Goal: Task Accomplishment & Management: Manage account settings

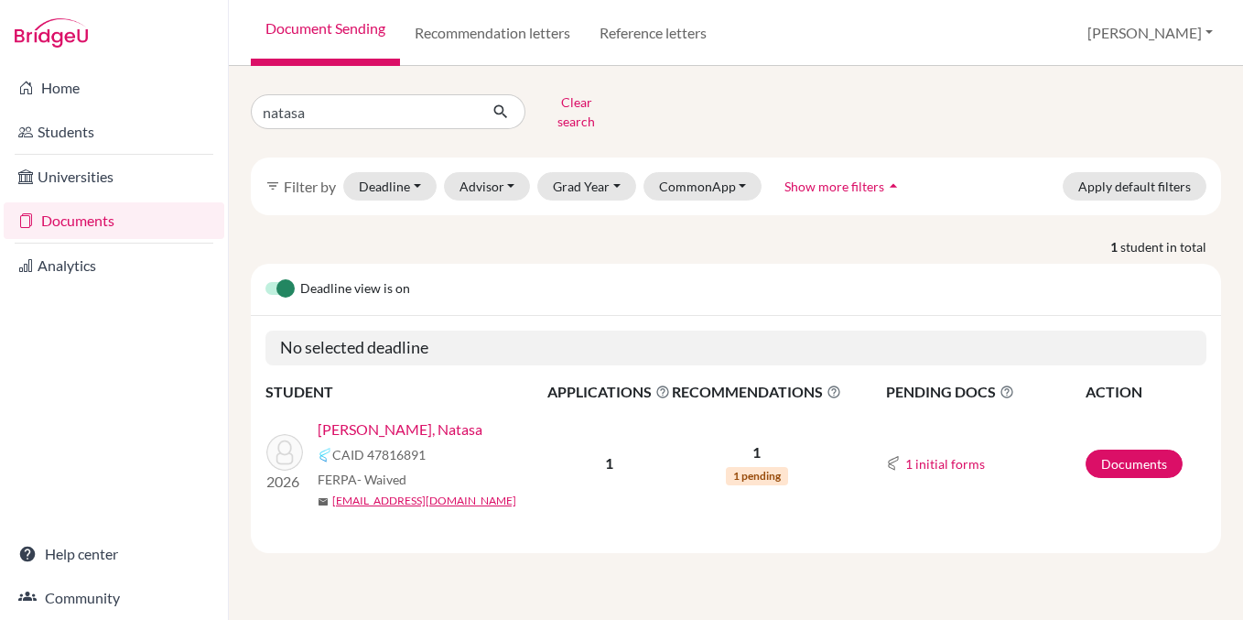
click at [772, 467] on span "1 pending" at bounding box center [757, 476] width 62 height 18
click at [1122, 461] on link "Documents" at bounding box center [1134, 464] width 97 height 28
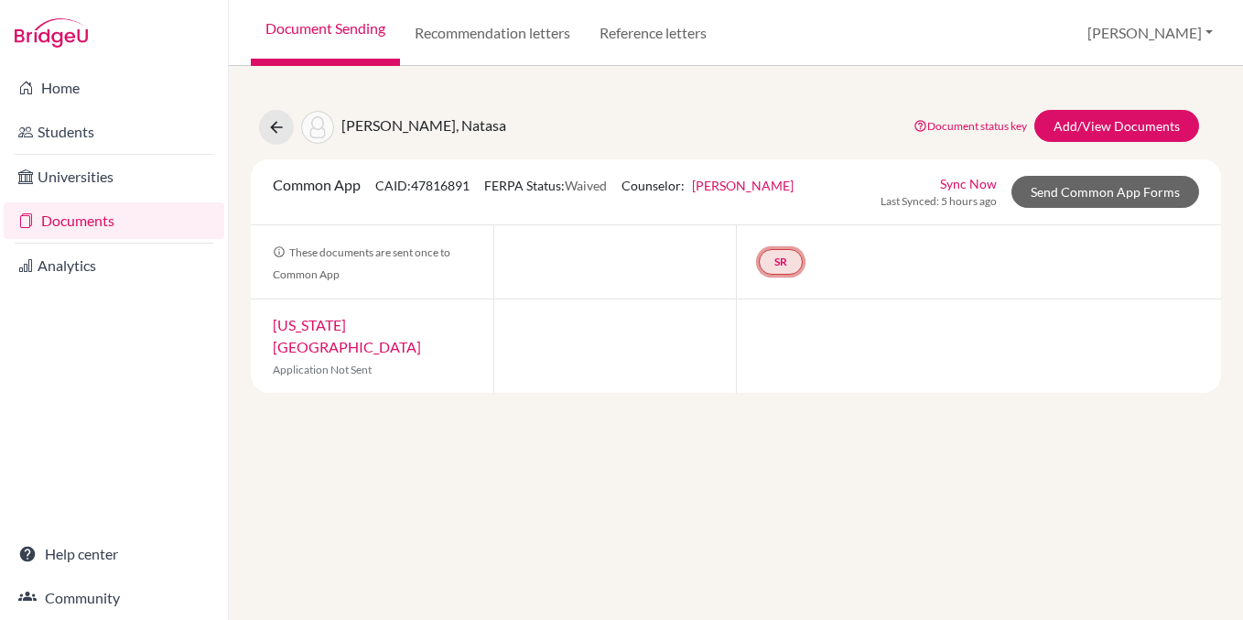
click at [786, 270] on link "SR" at bounding box center [781, 262] width 44 height 26
click at [918, 244] on div "SR School report School report Incomplete" at bounding box center [978, 261] width 485 height 73
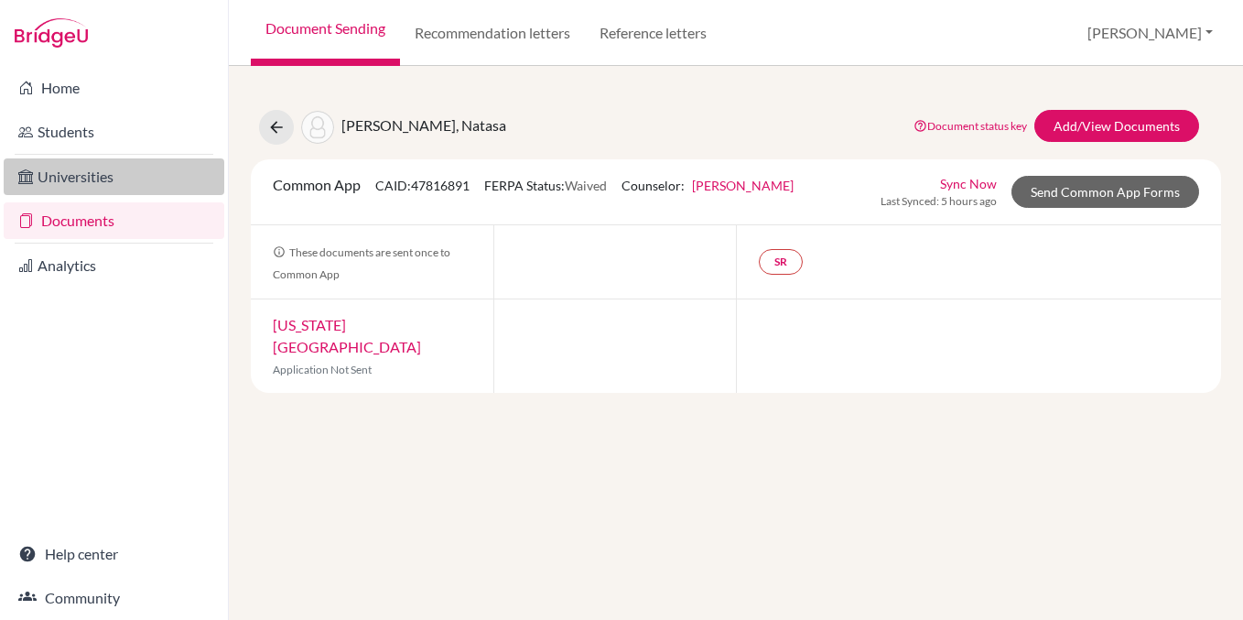
click at [101, 170] on link "Universities" at bounding box center [114, 176] width 221 height 37
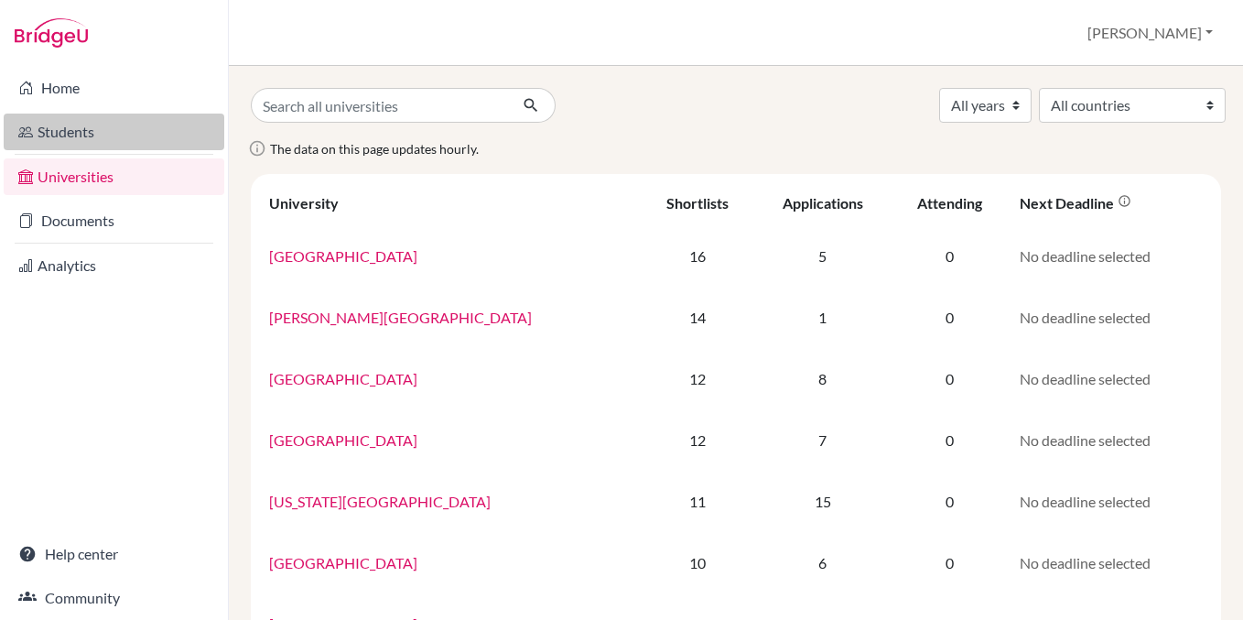
click at [97, 124] on link "Students" at bounding box center [114, 132] width 221 height 37
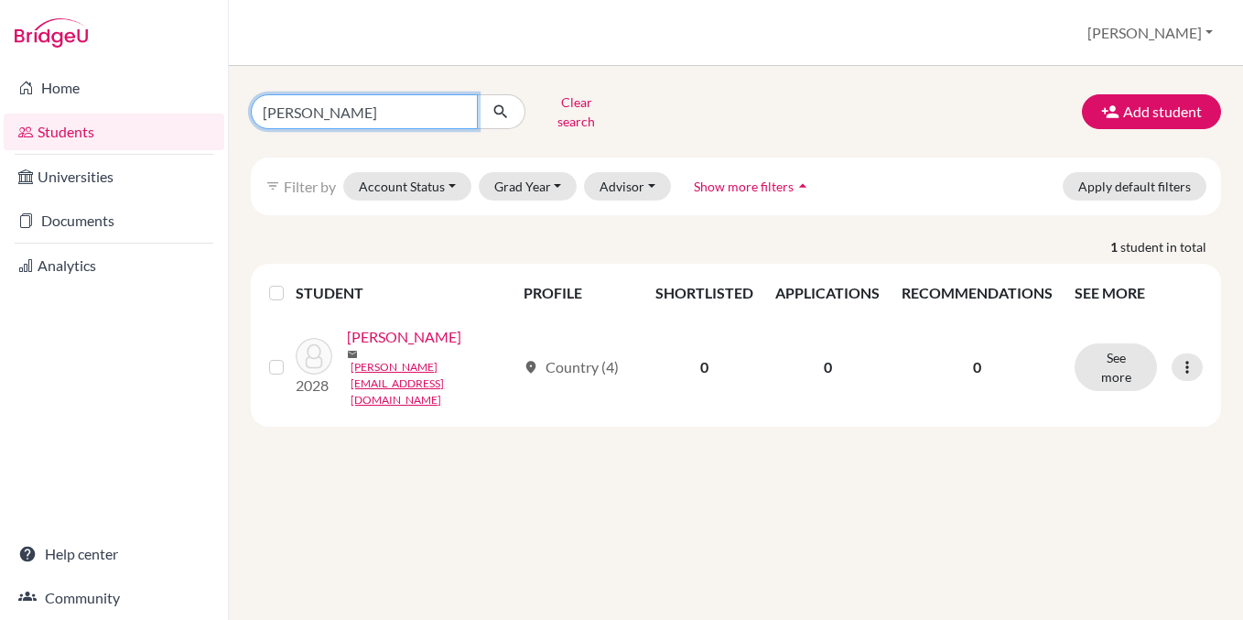
click at [436, 104] on input "holkova" at bounding box center [364, 111] width 227 height 35
click at [459, 106] on input "holkova" at bounding box center [364, 111] width 227 height 35
type input "neamtu"
click button "submit" at bounding box center [501, 111] width 49 height 35
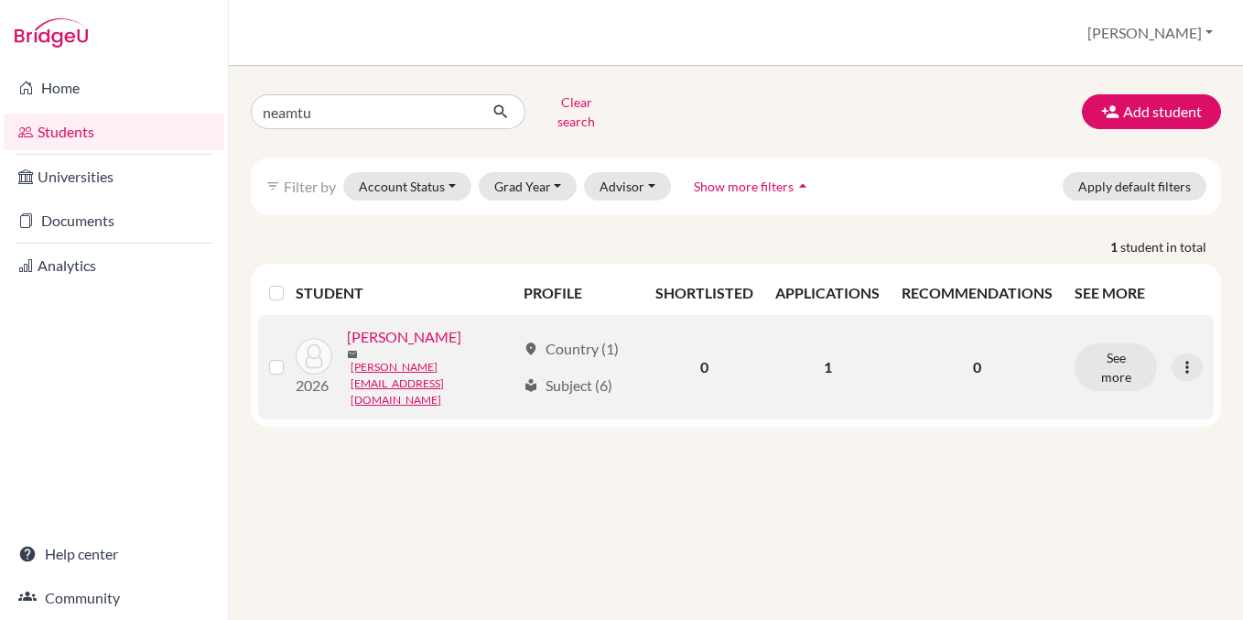
click at [402, 326] on link "Neamtu, Anna" at bounding box center [404, 337] width 114 height 22
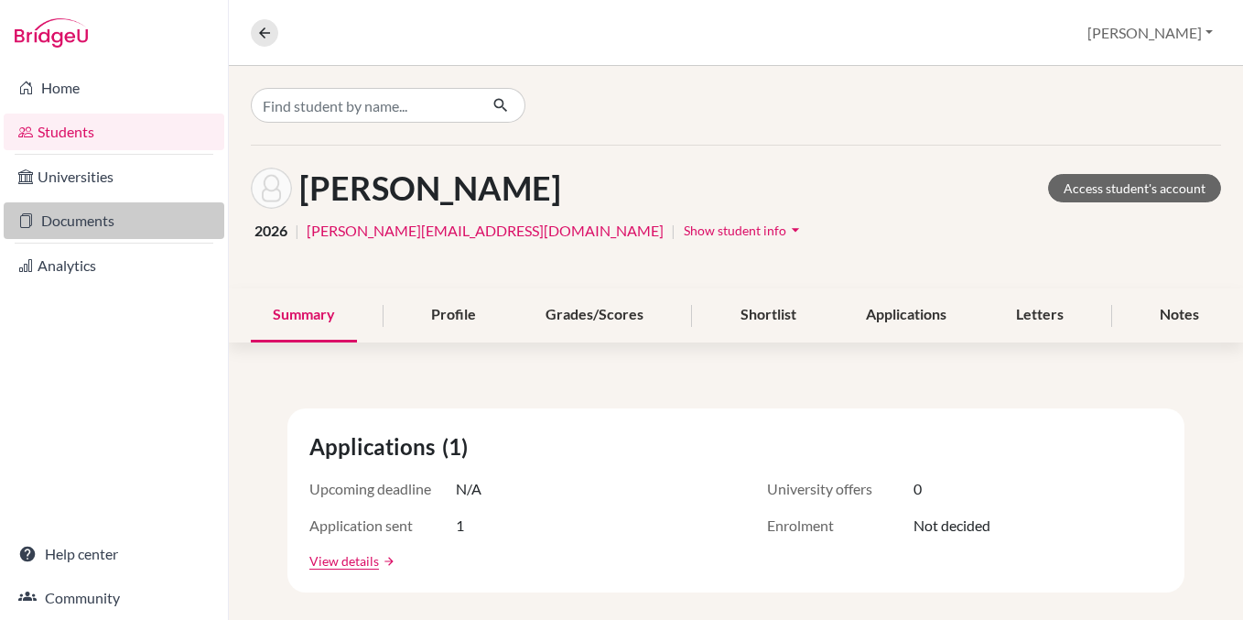
click at [109, 218] on link "Documents" at bounding box center [114, 220] width 221 height 37
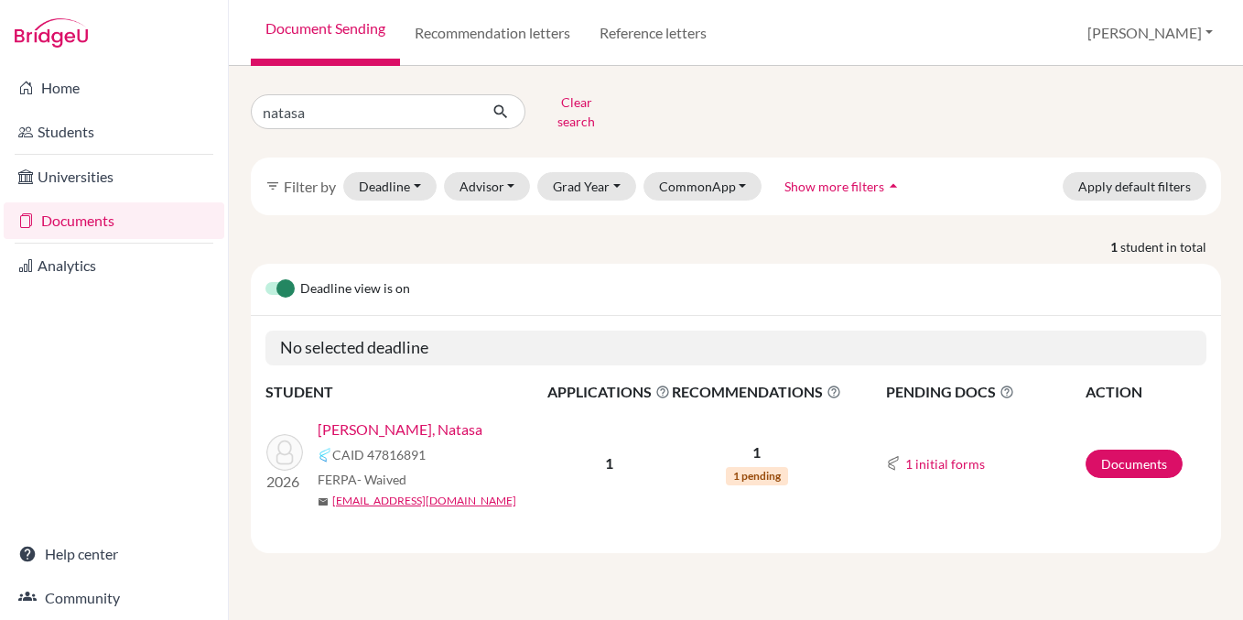
click at [266, 278] on label at bounding box center [266, 278] width 0 height 0
click at [276, 278] on input "checkbox" at bounding box center [273, 287] width 15 height 18
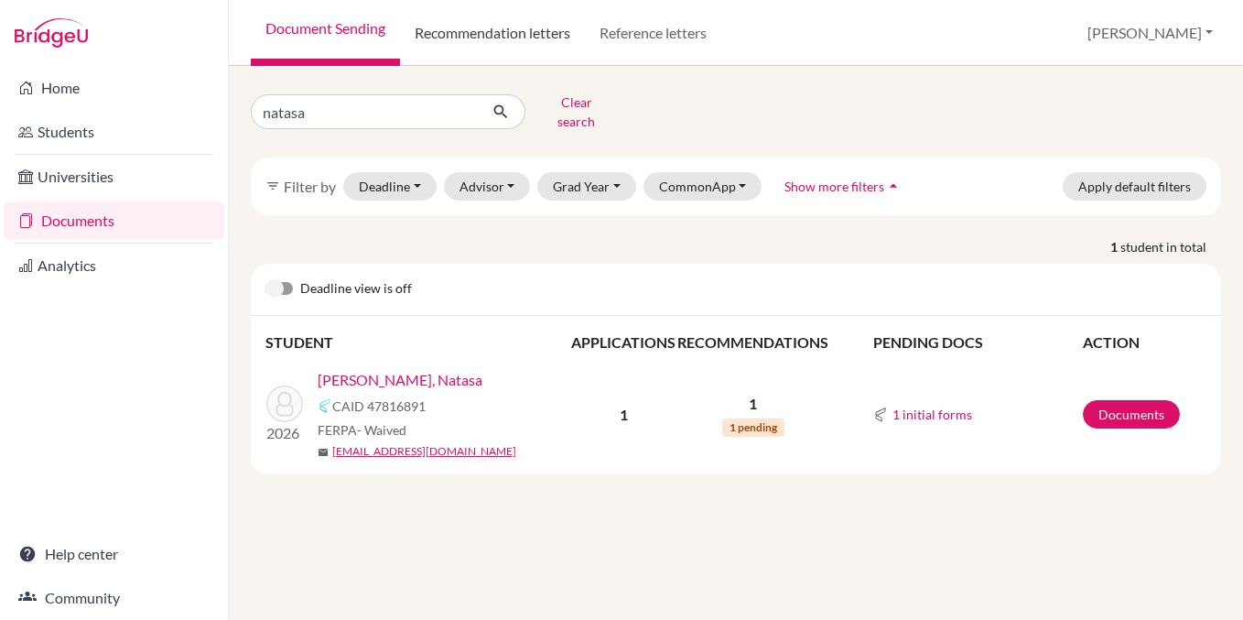
click at [483, 40] on link "Recommendation letters" at bounding box center [492, 33] width 185 height 66
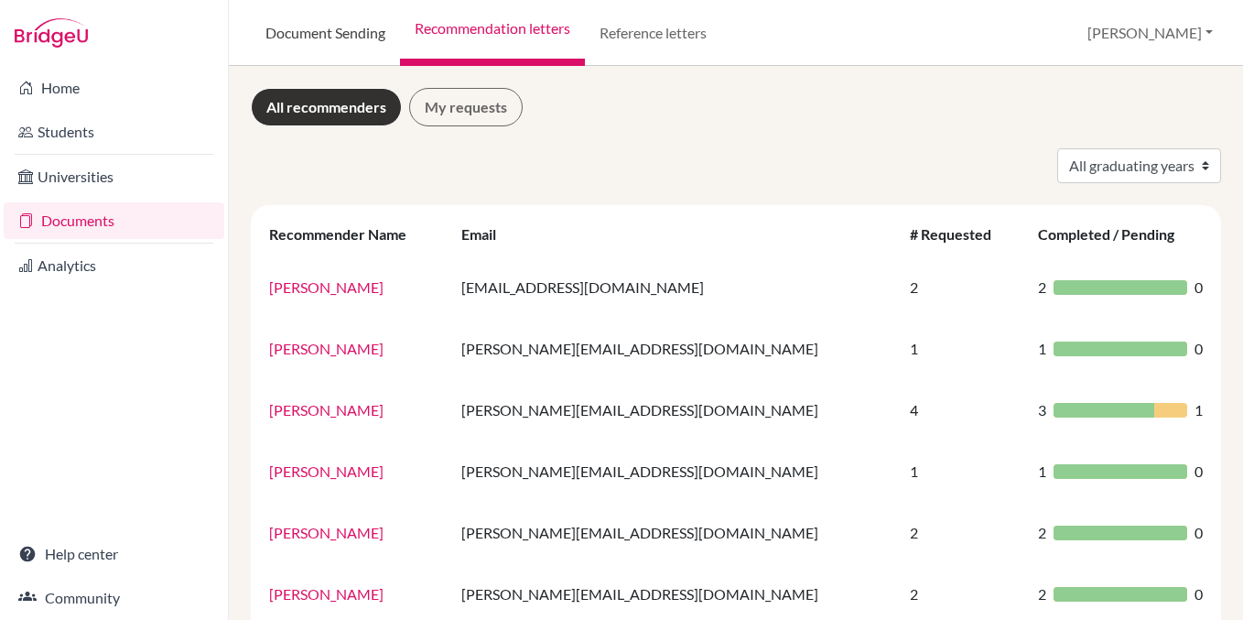
click at [344, 39] on link "Document Sending" at bounding box center [325, 33] width 149 height 66
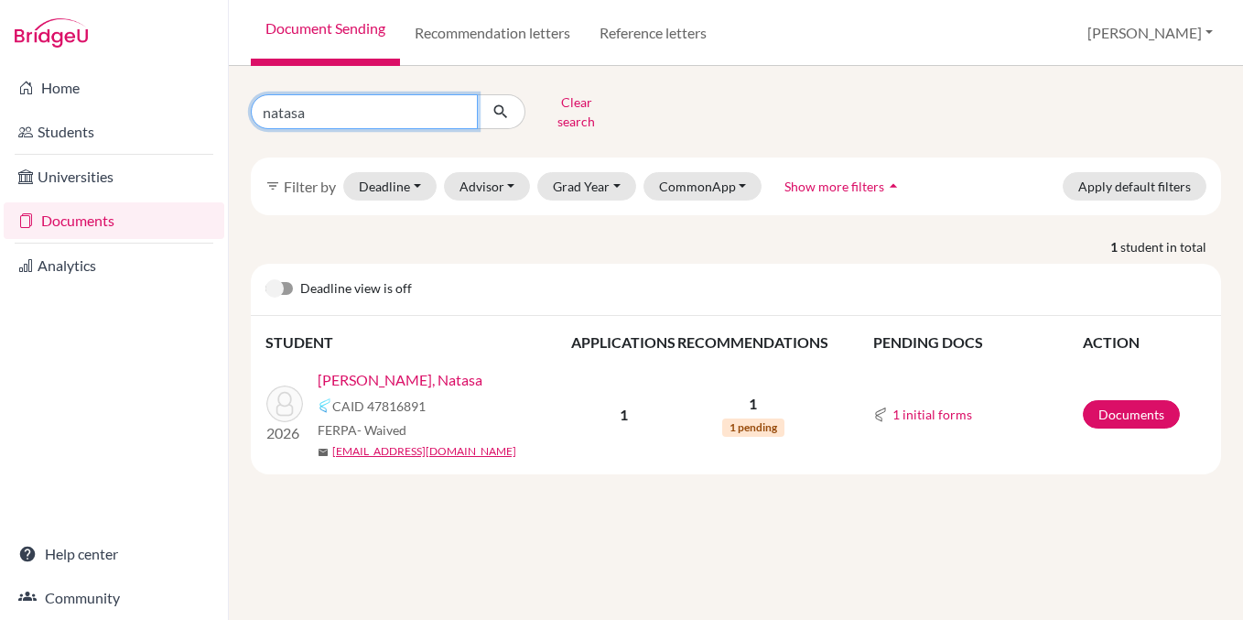
click at [383, 112] on input "natasa" at bounding box center [364, 111] width 227 height 35
type input "anna"
click button "submit" at bounding box center [501, 111] width 49 height 35
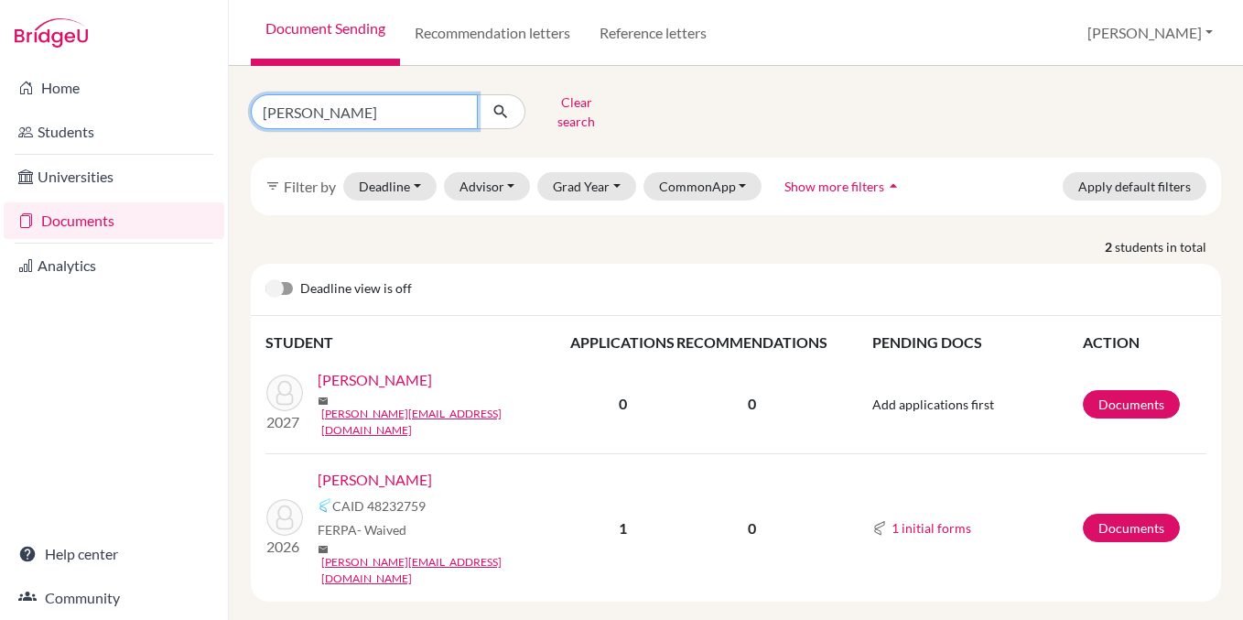
click at [388, 104] on input "anna" at bounding box center [364, 111] width 227 height 35
type input "kim"
click button "submit" at bounding box center [501, 111] width 49 height 35
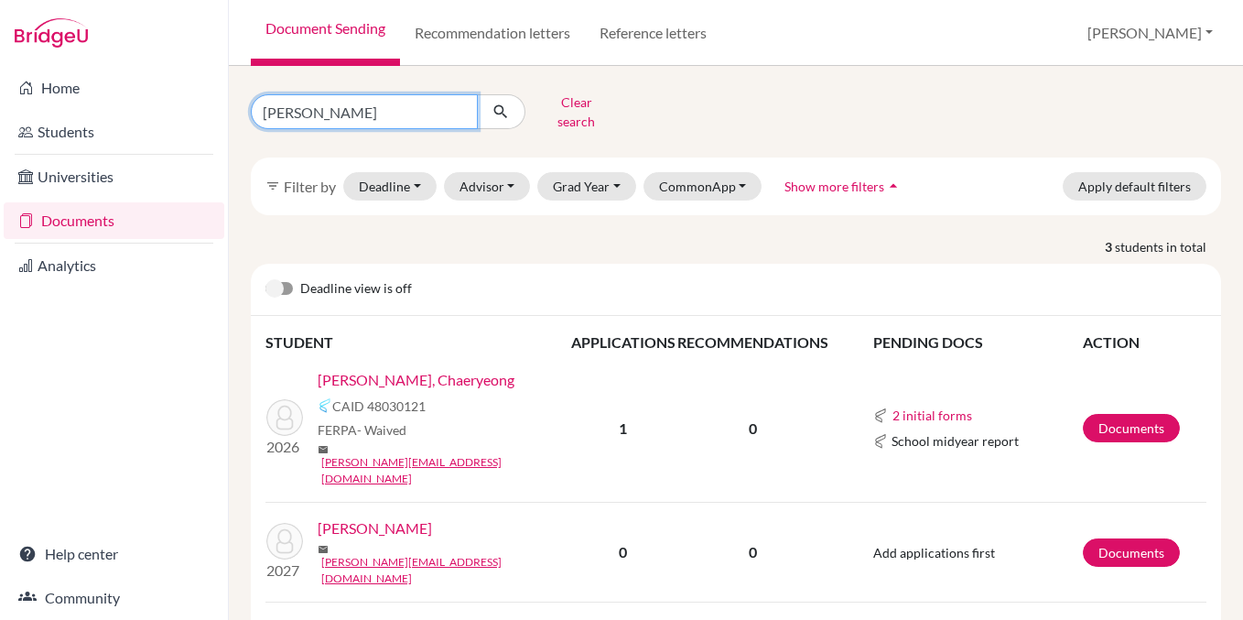
click at [424, 108] on input "kim" at bounding box center [364, 111] width 227 height 35
click at [459, 108] on input "kim" at bounding box center [364, 111] width 227 height 35
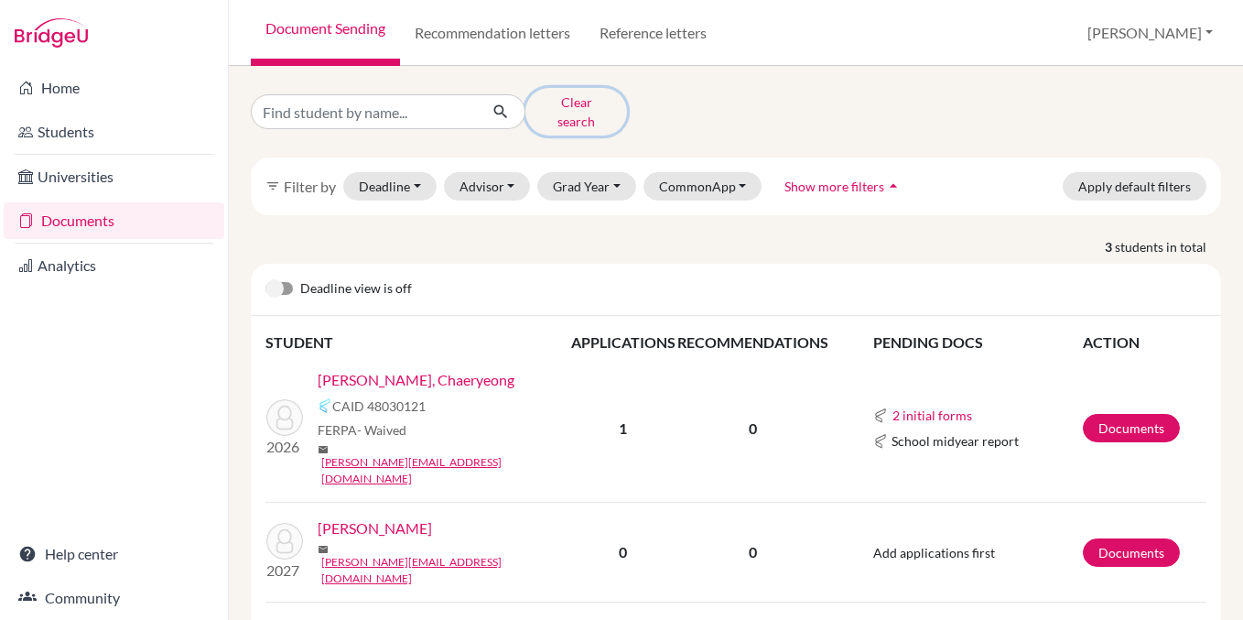
click at [545, 103] on button "Clear search" at bounding box center [577, 112] width 102 height 48
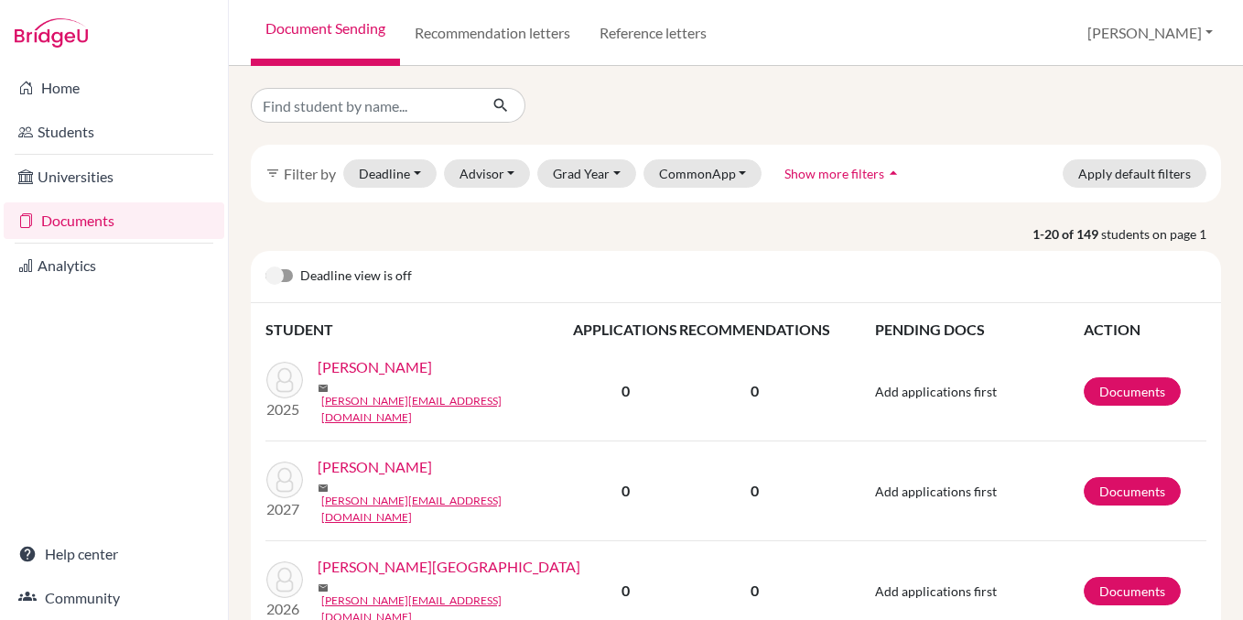
click at [297, 272] on div "Deadline view is off" at bounding box center [736, 277] width 971 height 52
click at [266, 266] on label at bounding box center [266, 266] width 0 height 0
click at [280, 272] on input "checkbox" at bounding box center [273, 275] width 15 height 18
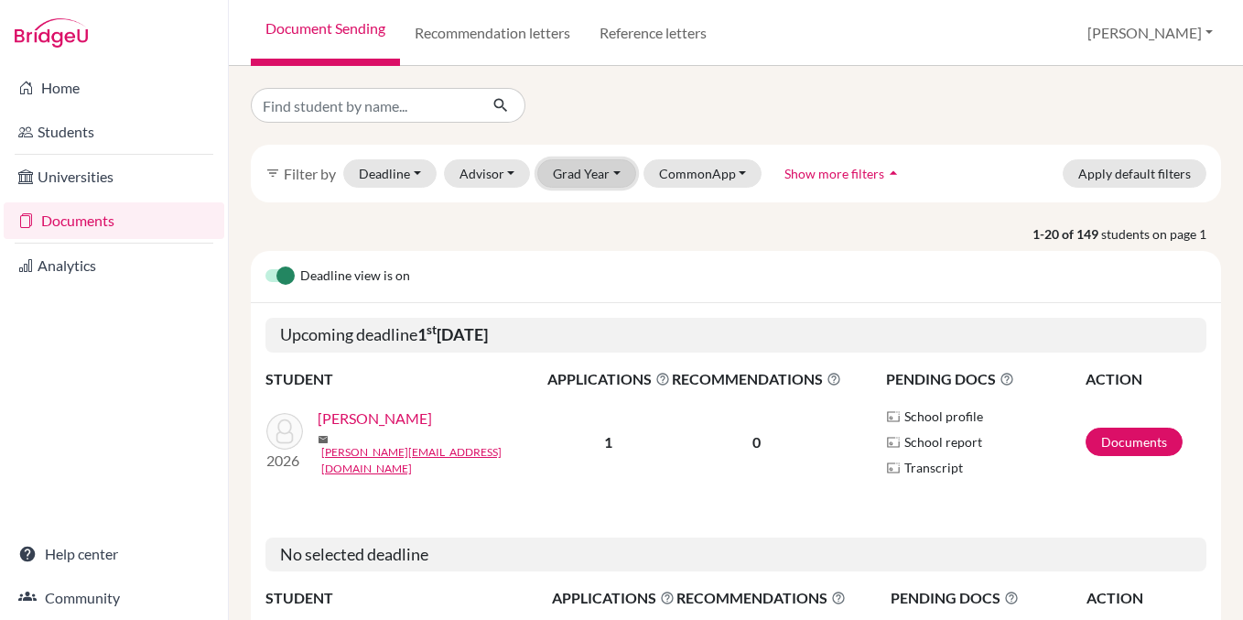
click at [563, 179] on button "Grad Year" at bounding box center [586, 173] width 99 height 28
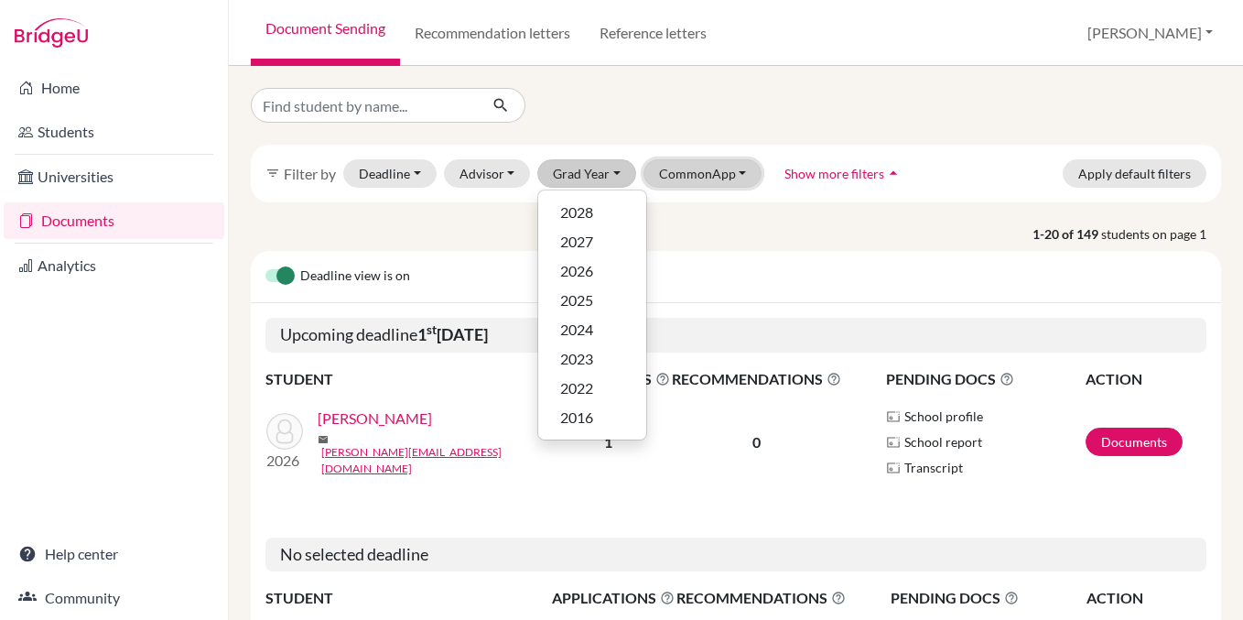
click at [703, 182] on button "CommonApp" at bounding box center [703, 173] width 119 height 28
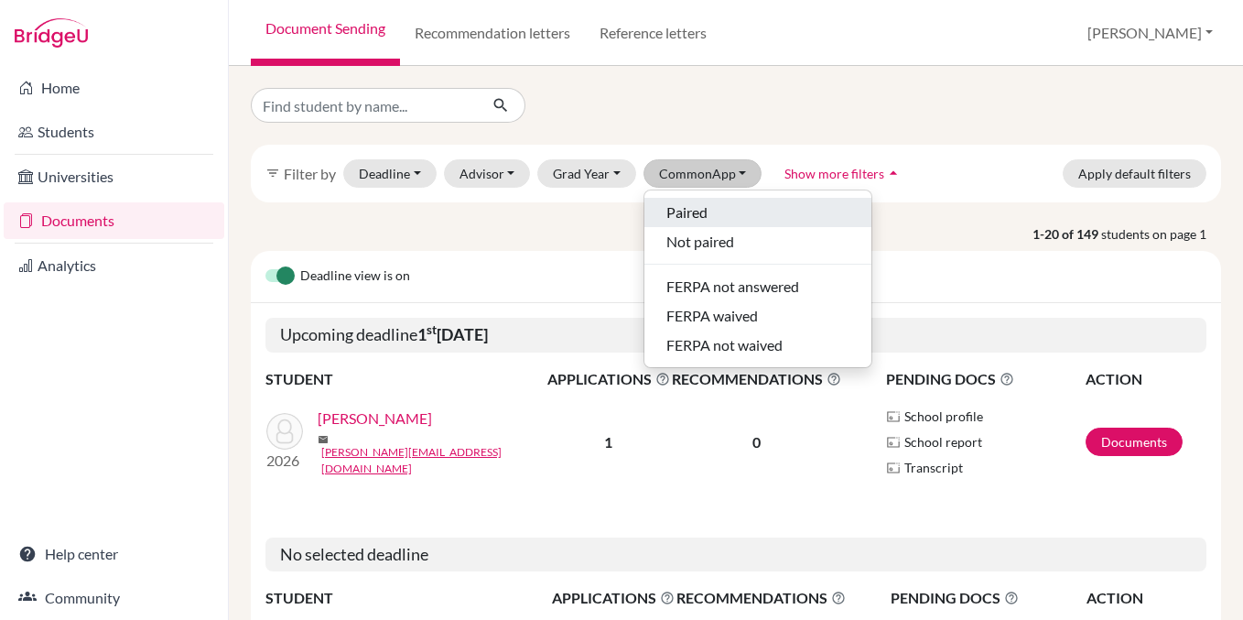
click at [705, 209] on span "Paired" at bounding box center [687, 212] width 41 height 22
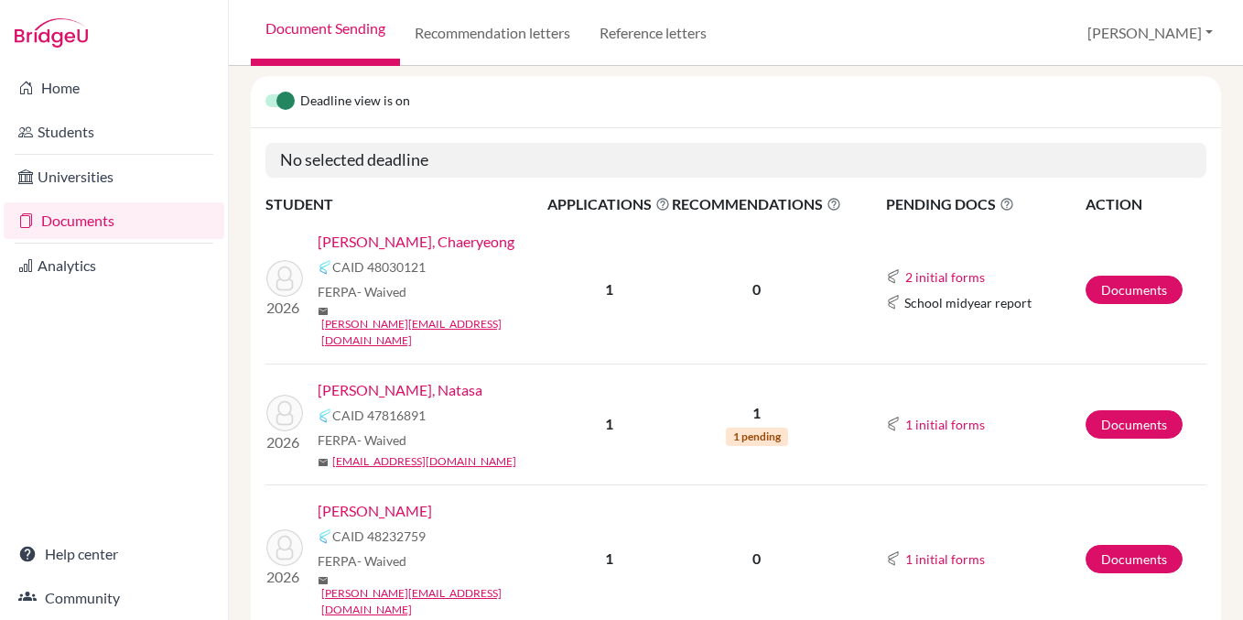
scroll to position [292, 0]
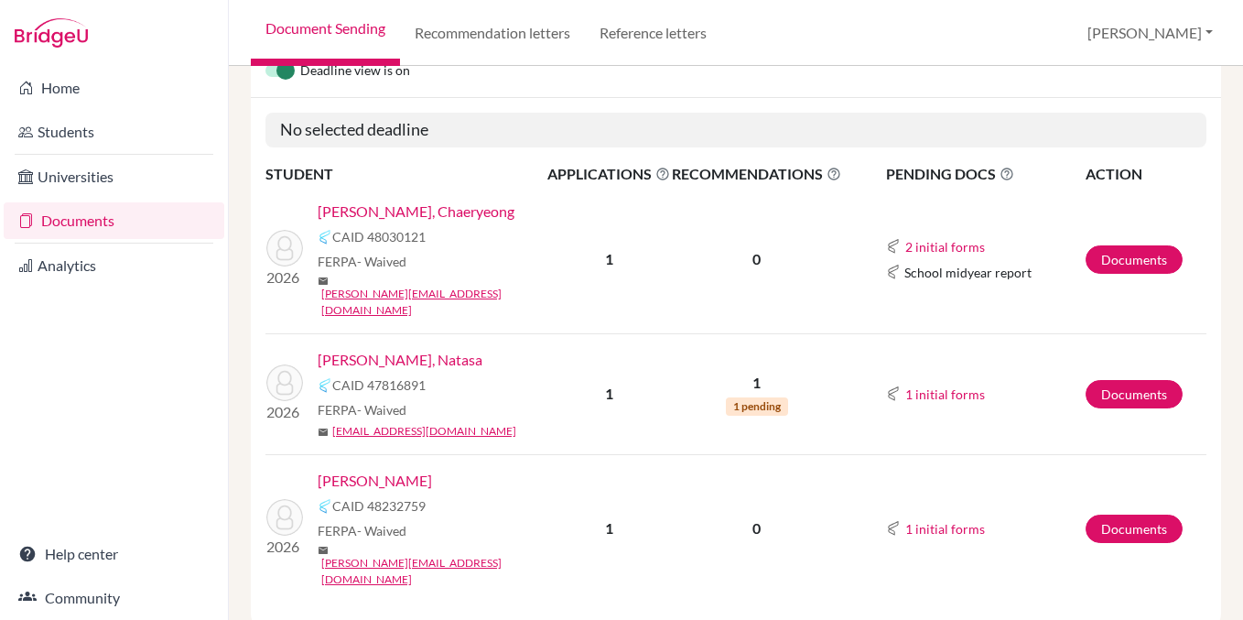
click at [405, 349] on link "[PERSON_NAME], Natasa" at bounding box center [400, 360] width 165 height 22
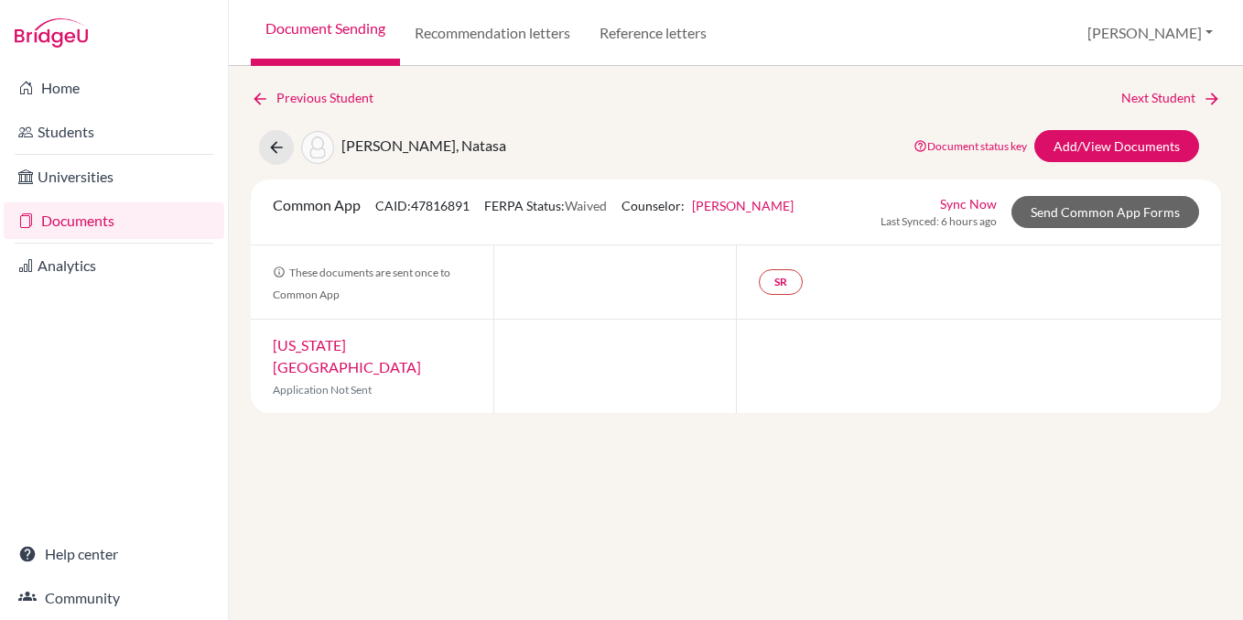
click at [349, 341] on link "[US_STATE][GEOGRAPHIC_DATA]" at bounding box center [347, 355] width 148 height 39
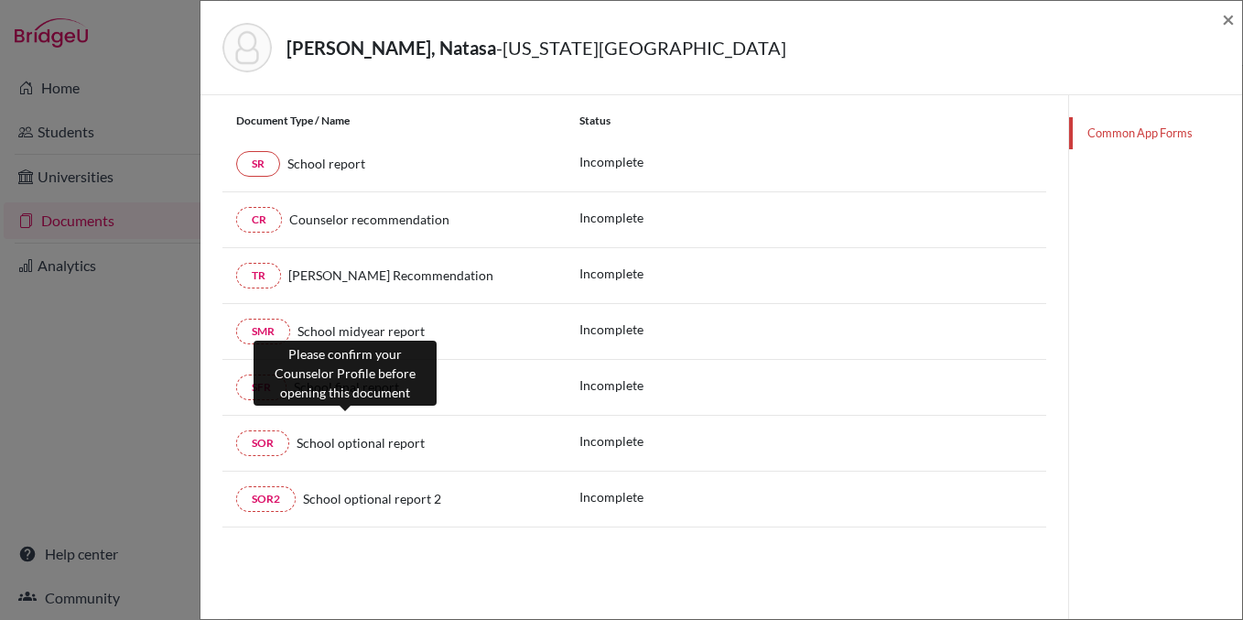
scroll to position [266, 0]
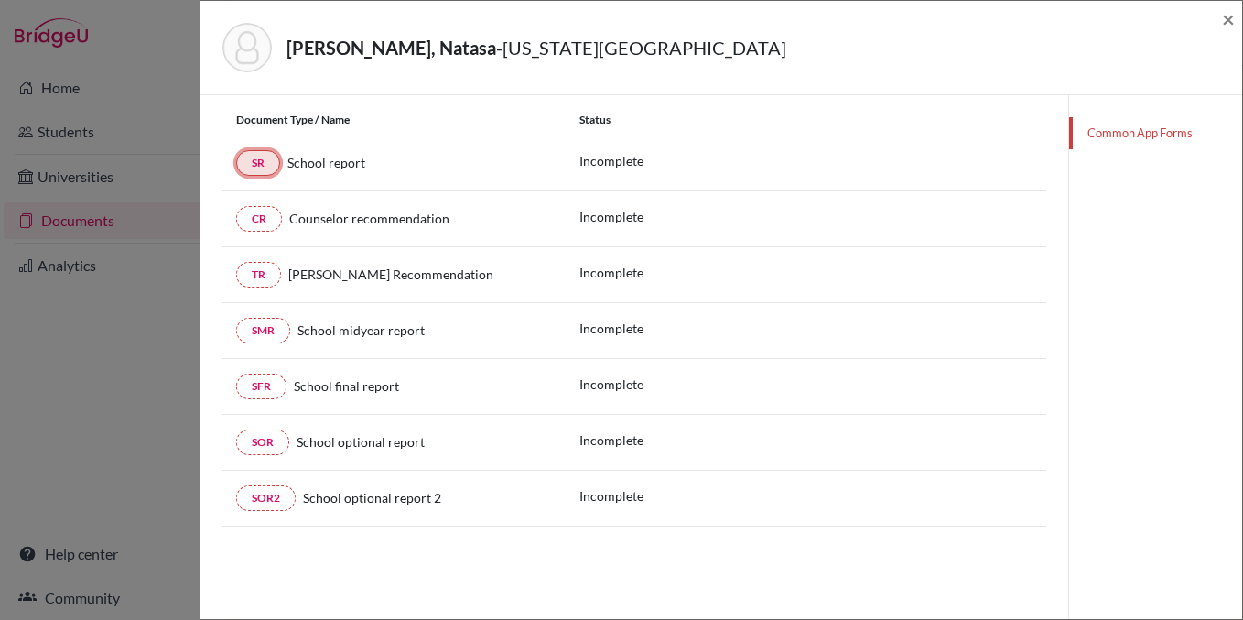
click at [260, 159] on link "SR" at bounding box center [258, 163] width 44 height 26
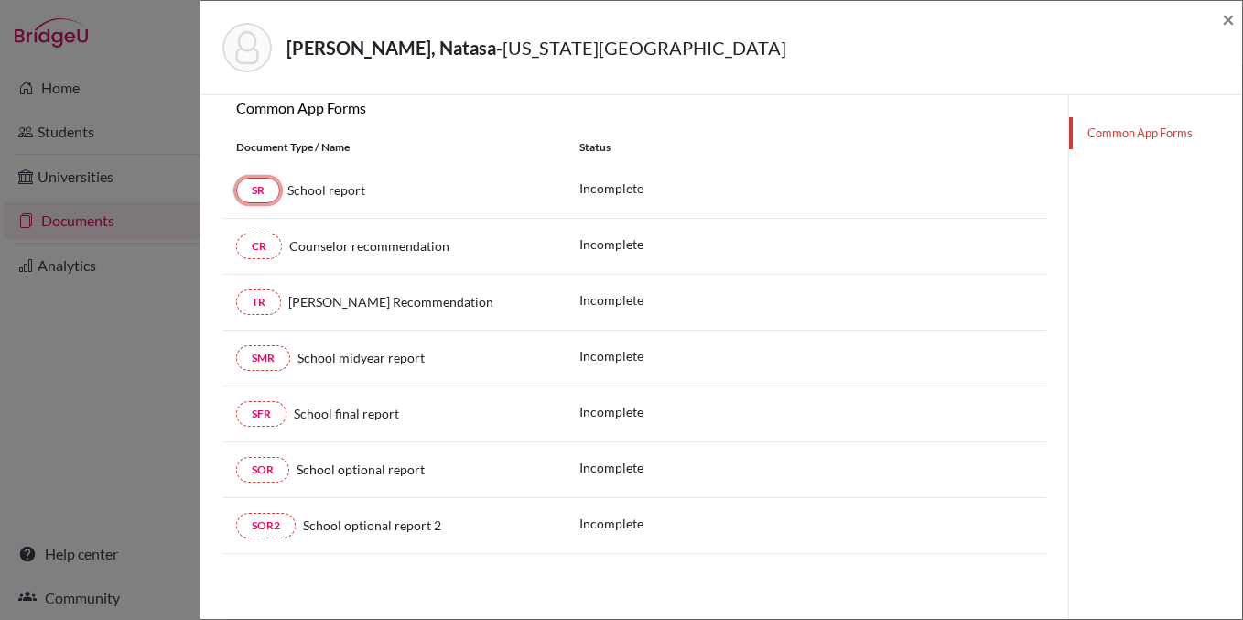
scroll to position [44, 0]
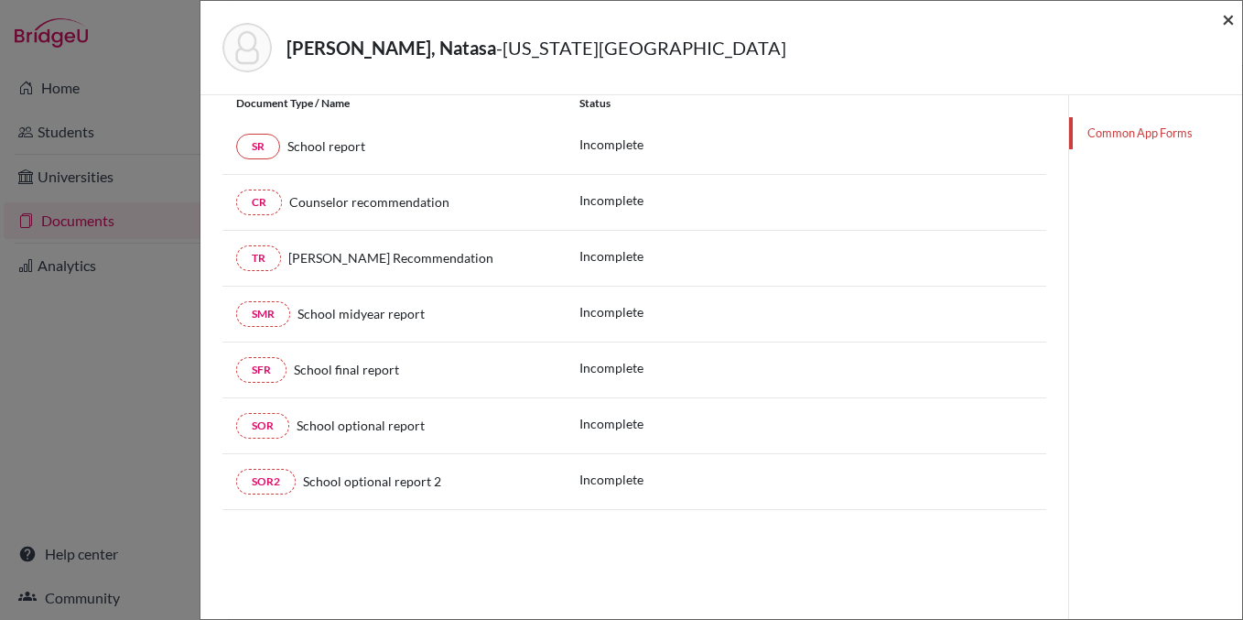
click at [1225, 30] on span "×" at bounding box center [1228, 18] width 13 height 27
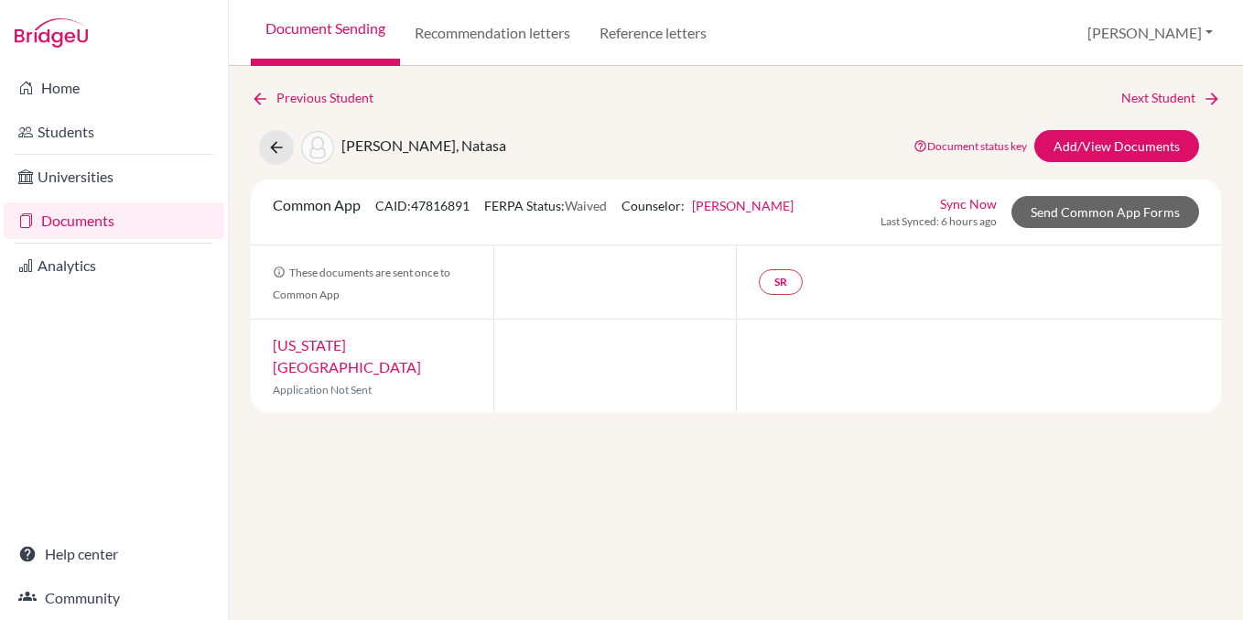
click at [360, 346] on link "[US_STATE][GEOGRAPHIC_DATA]" at bounding box center [347, 355] width 148 height 39
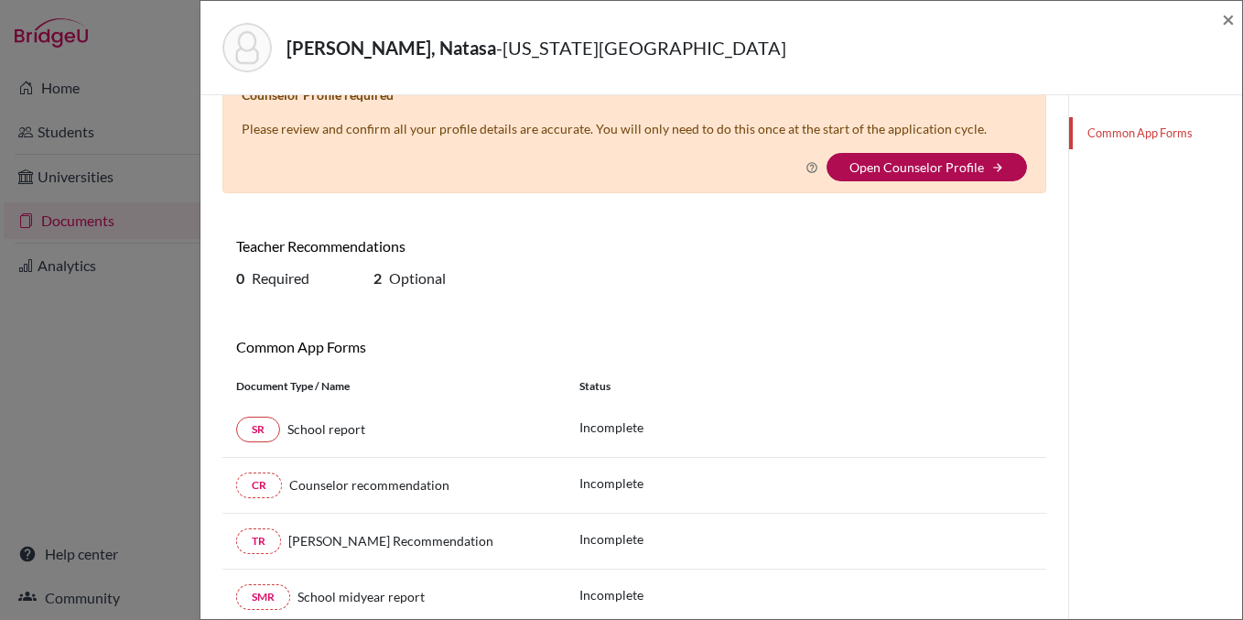
click at [894, 171] on link "Open Counselor Profile" at bounding box center [917, 167] width 135 height 16
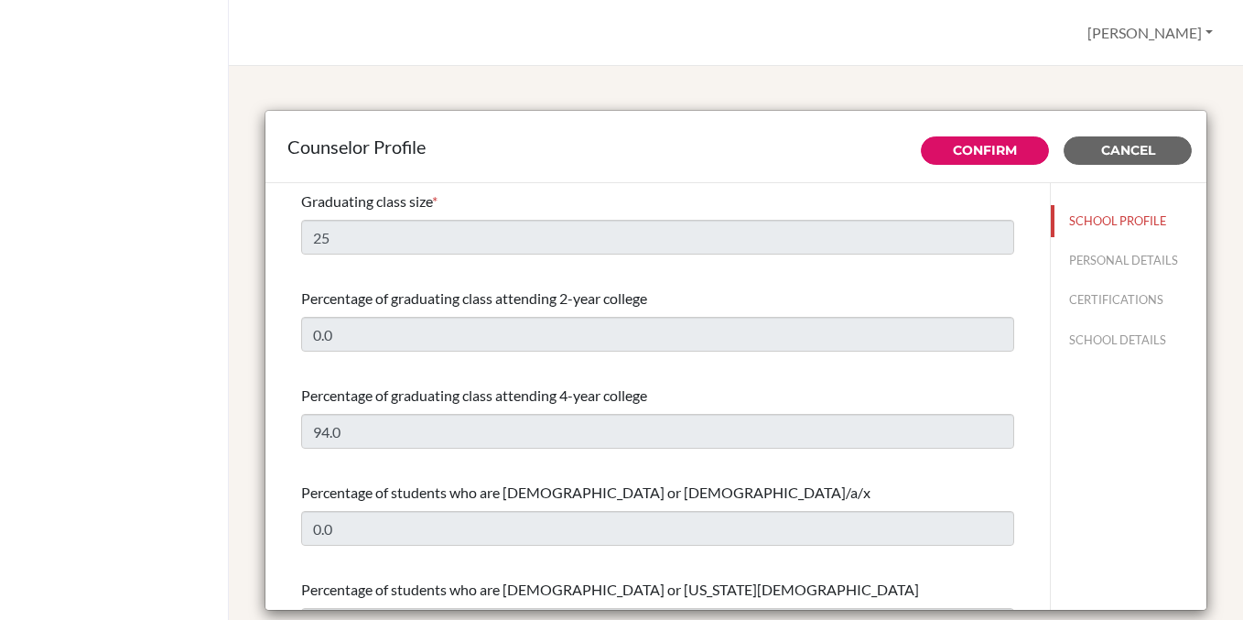
select select "1"
select select "351812"
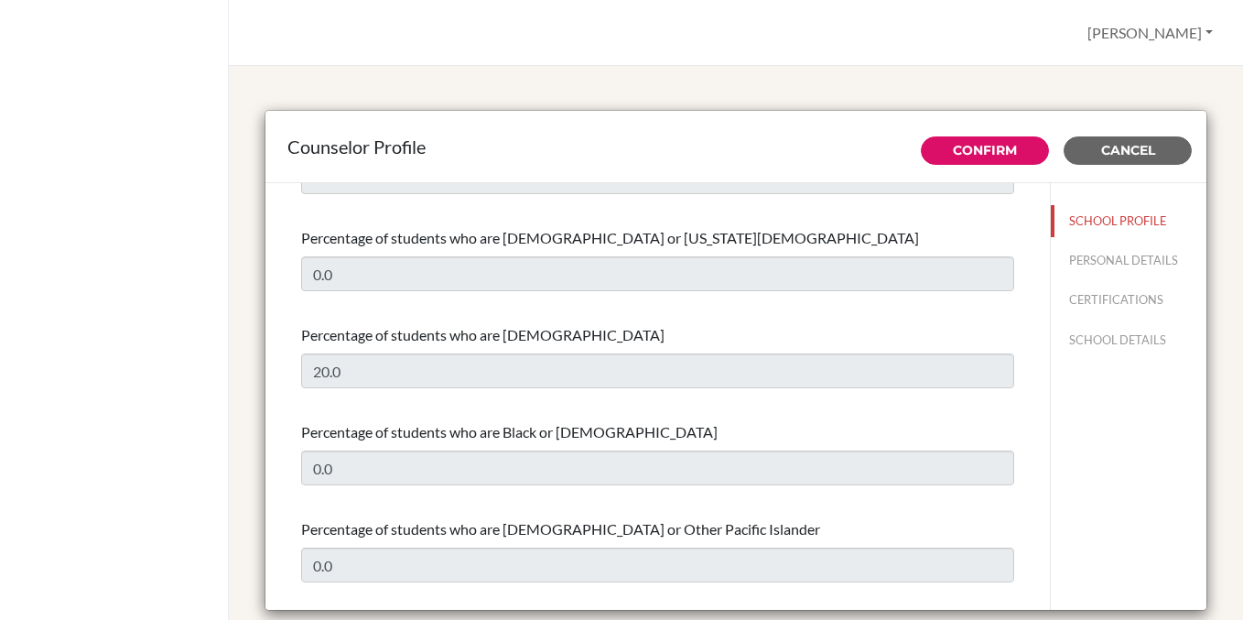
scroll to position [386, 0]
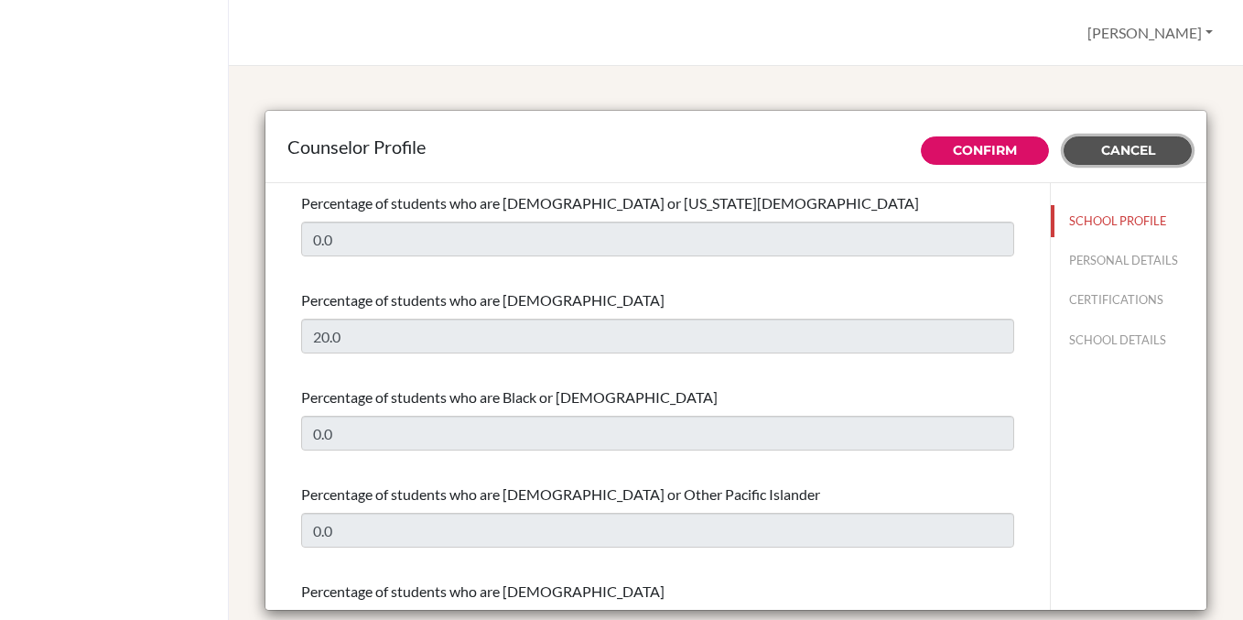
click at [1095, 149] on button "Cancel" at bounding box center [1128, 150] width 128 height 28
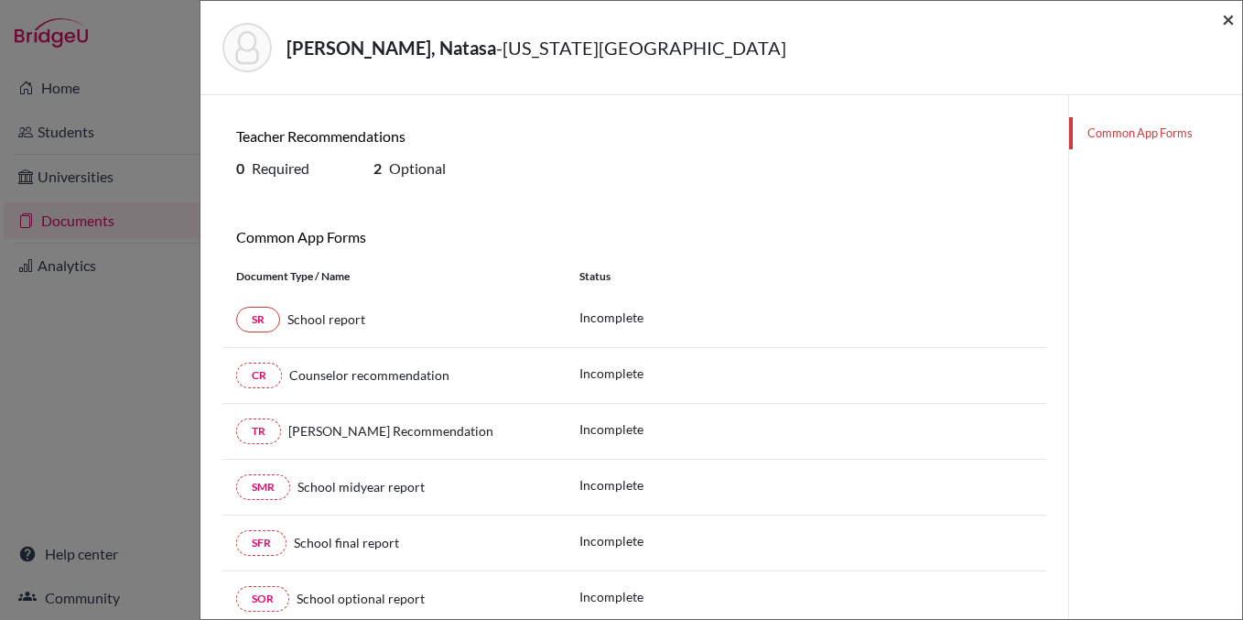
click at [1229, 13] on span "×" at bounding box center [1228, 18] width 13 height 27
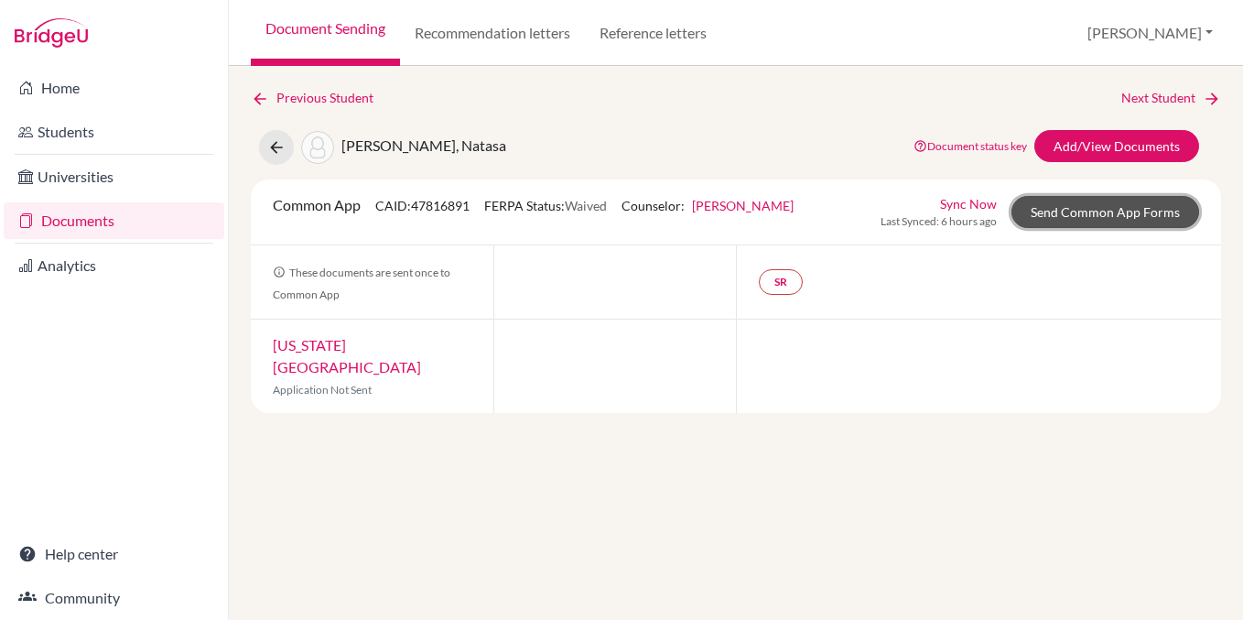
click at [1090, 213] on link "Send Common App Forms" at bounding box center [1106, 212] width 188 height 32
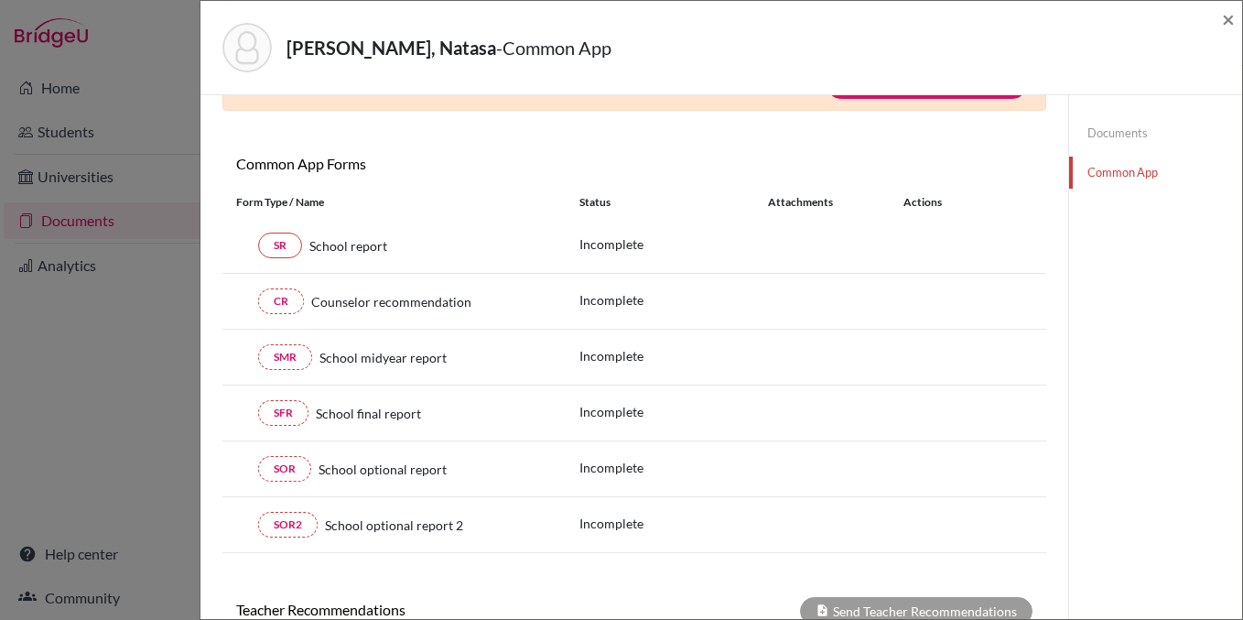
scroll to position [10, 0]
